Goal: Task Accomplishment & Management: Complete application form

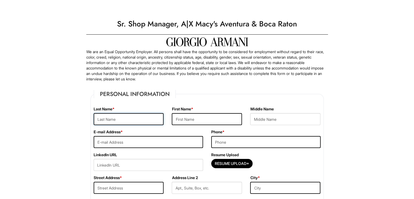
click at [126, 121] on input "text" at bounding box center [129, 119] width 70 height 12
type input "[PERSON_NAME]"
paste input "Lore Ipsumdolo, S ametcons adipisc eli sed doeius tempo incididu ut labo etdolo…"
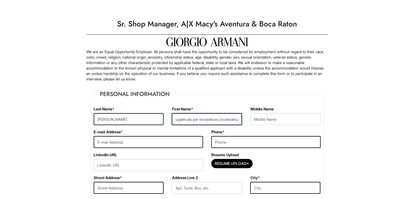
scroll to position [0, 1971]
type input "Lore Ipsumdolo, S ametcons adipisc eli sed doeius tempo incididu ut labo etdolo…"
click at [174, 113] on div "First Name *" at bounding box center [207, 117] width 78 height 23
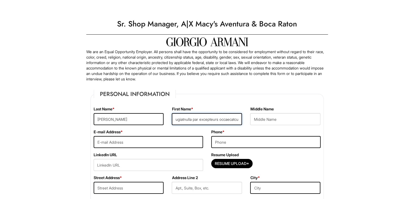
drag, startPoint x: 174, startPoint y: 118, endPoint x: 290, endPoint y: 116, distance: 115.5
click at [290, 116] on div "Last Name * [PERSON_NAME] First Name * Middle Name" at bounding box center [207, 117] width 235 height 23
type input "p"
type input "[PERSON_NAME]"
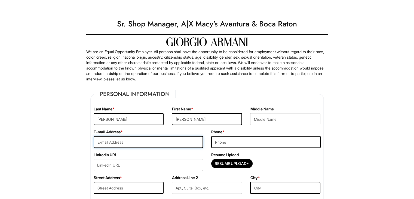
paste input "Lore Ipsumdolo, S ametcons adipisc eli sed doeius tempo incididu ut labo etdolo…"
type input "Lore Ipsumdolo, S ametcons adipisc eli sed doeius tempo incididu ut labo etdolo…"
drag, startPoint x: 199, startPoint y: 143, endPoint x: 81, endPoint y: 148, distance: 117.5
type input "[EMAIL_ADDRESS][DOMAIN_NAME]"
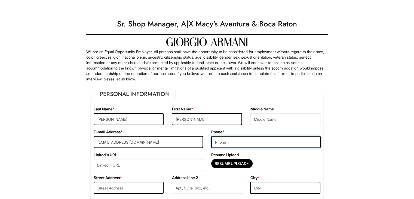
drag, startPoint x: 232, startPoint y: 140, endPoint x: 231, endPoint y: 143, distance: 3.3
drag, startPoint x: 231, startPoint y: 143, endPoint x: 266, endPoint y: 155, distance: 37.1
drag, startPoint x: 266, startPoint y: 155, endPoint x: 244, endPoint y: 143, distance: 25.2
drag, startPoint x: 244, startPoint y: 143, endPoint x: 337, endPoint y: 150, distance: 92.8
click at [227, 143] on input "tel" at bounding box center [266, 142] width 110 height 12
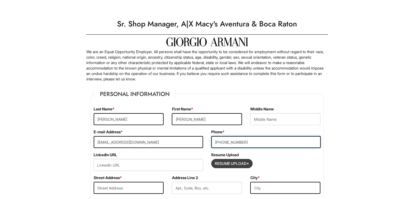
type input "[PHONE_NUMBER]"
click at [238, 164] on input "Resume Upload*" at bounding box center [232, 163] width 41 height 9
type input "C:\fakepath\[PERSON_NAME] CURRICULUM 2025.docx"
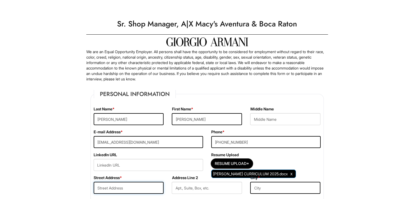
click at [106, 188] on input "text" at bounding box center [129, 188] width 70 height 12
type input "[STREET_ADDRESS]"
type input "[GEOGRAPHIC_DATA]"
select select "FL"
type input "33411"
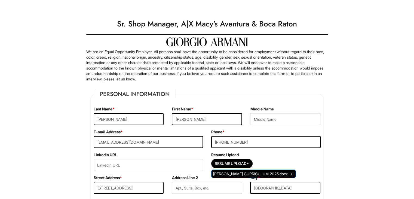
select select "[GEOGRAPHIC_DATA]"
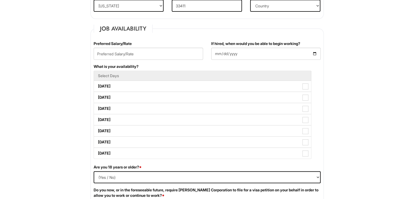
scroll to position [206, 0]
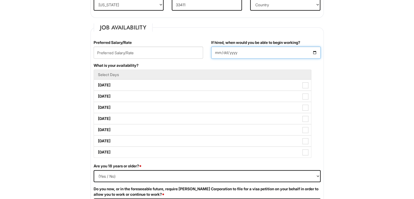
click at [285, 50] on input "If hired, when would you be able to begin working?" at bounding box center [266, 53] width 110 height 12
click at [315, 52] on input "If hired, when would you be able to begin working?" at bounding box center [266, 53] width 110 height 12
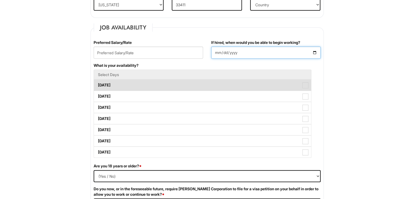
type input "[DATE]"
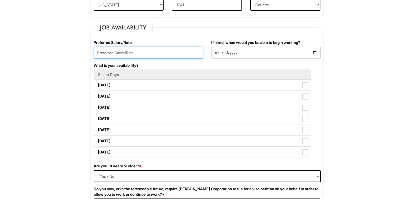
click at [189, 54] on input "text" at bounding box center [149, 53] width 110 height 12
type input "6"
drag, startPoint x: 98, startPoint y: 51, endPoint x: 186, endPoint y: 63, distance: 88.3
click at [186, 63] on div "What is your availability? Select Days [DATE] [DATE] [DATE] [DATE] [DATE] [DATE…" at bounding box center [207, 113] width 235 height 101
click at [118, 53] on input "70000" at bounding box center [149, 53] width 110 height 12
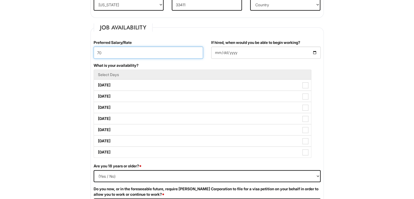
type input "7"
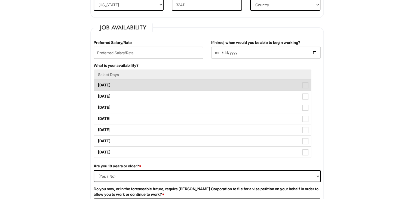
click at [230, 85] on label "[DATE]" at bounding box center [202, 85] width 217 height 11
click at [98, 84] on Available_Monday "[DATE]" at bounding box center [96, 83] width 4 height 4
checkbox Available_Monday "true"
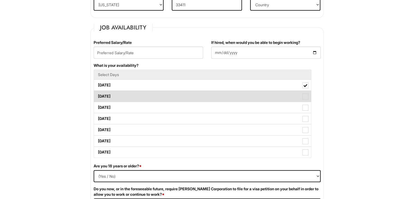
click at [304, 98] on span at bounding box center [306, 96] width 6 height 6
click at [98, 95] on Available_Tuesday "[DATE]" at bounding box center [96, 94] width 4 height 4
checkbox Available_Tuesday "true"
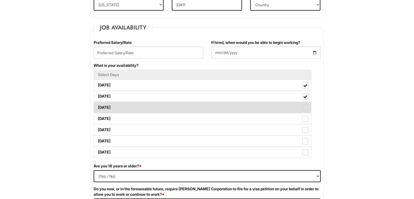
click at [304, 105] on span at bounding box center [306, 108] width 6 height 6
click at [98, 104] on Available_Wednesday "[DATE]" at bounding box center [96, 105] width 4 height 4
checkbox Available_Wednesday "true"
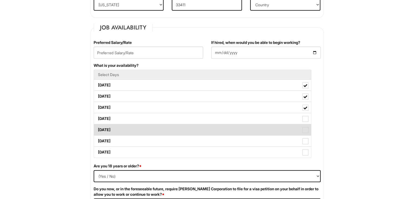
drag, startPoint x: 307, startPoint y: 117, endPoint x: 307, endPoint y: 128, distance: 10.9
click at [307, 128] on span at bounding box center [306, 130] width 6 height 6
click at [98, 128] on Available_Friday "[DATE]" at bounding box center [96, 127] width 4 height 4
checkbox Available_Friday "true"
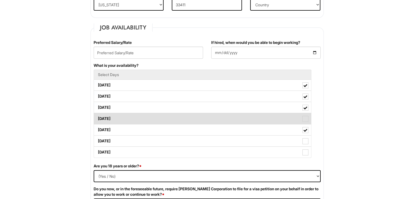
click at [306, 119] on span at bounding box center [306, 119] width 6 height 6
click at [98, 118] on Available_Thursday "[DATE]" at bounding box center [96, 116] width 4 height 4
checkbox Available_Thursday "true"
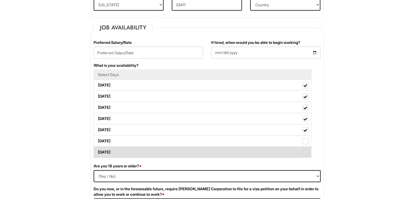
drag, startPoint x: 306, startPoint y: 141, endPoint x: 306, endPoint y: 153, distance: 11.7
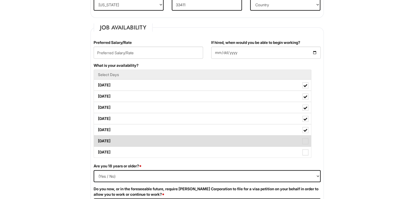
drag, startPoint x: 306, startPoint y: 153, endPoint x: 304, endPoint y: 142, distance: 11.6
click at [304, 142] on span at bounding box center [306, 141] width 6 height 6
click at [98, 140] on Available_Saturday "[DATE]" at bounding box center [96, 138] width 4 height 4
checkbox Available_Saturday "true"
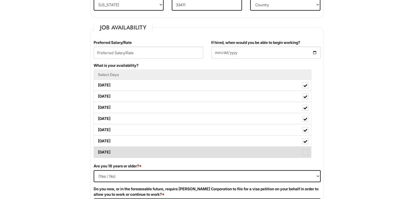
click at [305, 152] on span at bounding box center [306, 152] width 6 height 6
click at [98, 151] on Available_Sunday "[DATE]" at bounding box center [96, 150] width 4 height 4
checkbox Available_Sunday "true"
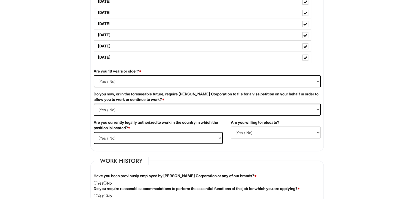
scroll to position [302, 0]
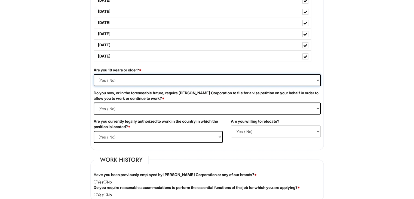
click at [317, 80] on select "(Yes / No) Yes No" at bounding box center [207, 80] width 227 height 12
select select "Yes"
click at [94, 74] on select "(Yes / No) Yes No" at bounding box center [207, 80] width 227 height 12
click at [317, 109] on Required "(Yes / No) Yes No" at bounding box center [207, 108] width 227 height 12
select Required "No"
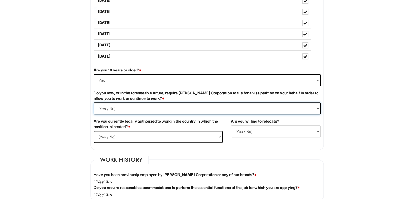
click at [94, 102] on Required "(Yes / No) Yes No" at bounding box center [207, 108] width 227 height 12
click at [218, 136] on select "(Yes / No) Yes No" at bounding box center [158, 137] width 129 height 12
select select "Yes"
click at [94, 131] on select "(Yes / No) Yes No" at bounding box center [158, 137] width 129 height 12
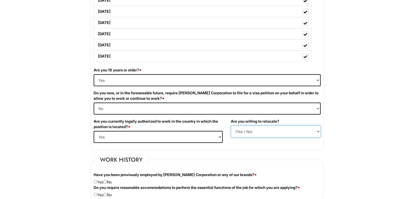
click at [319, 131] on select "(Yes / No) No Yes" at bounding box center [276, 131] width 90 height 12
select select "Y"
click at [231, 125] on select "(Yes / No) No Yes" at bounding box center [276, 131] width 90 height 12
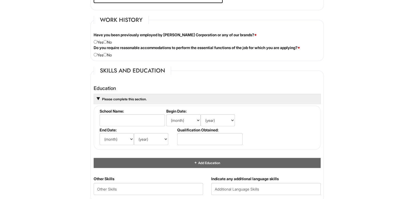
scroll to position [445, 0]
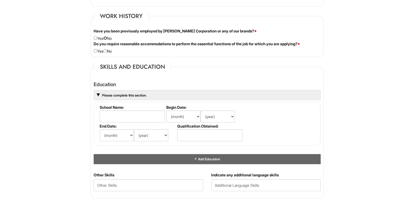
click at [107, 37] on input "radio" at bounding box center [106, 38] width 4 height 4
radio input "true"
click at [107, 49] on input "radio" at bounding box center [106, 51] width 4 height 4
radio input "true"
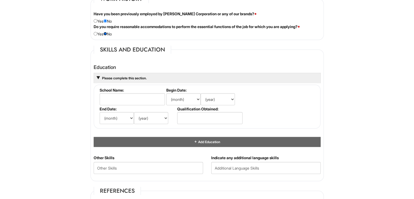
scroll to position [464, 0]
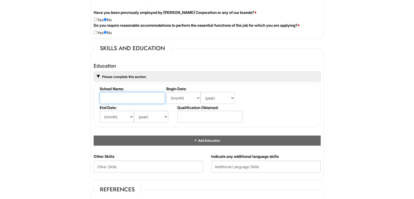
click at [159, 101] on input "text" at bounding box center [132, 98] width 65 height 12
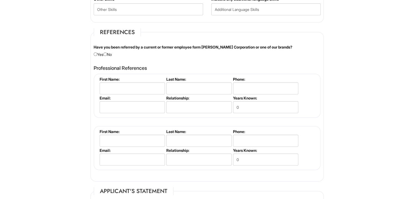
scroll to position [622, 0]
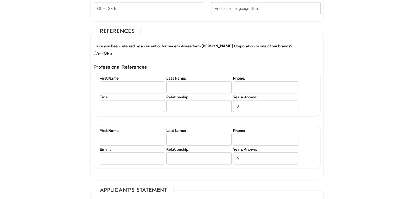
click at [107, 51] on input "radio" at bounding box center [106, 53] width 4 height 4
radio input "true"
click at [106, 51] on input "radio" at bounding box center [106, 53] width 4 height 4
